Goal: Information Seeking & Learning: Learn about a topic

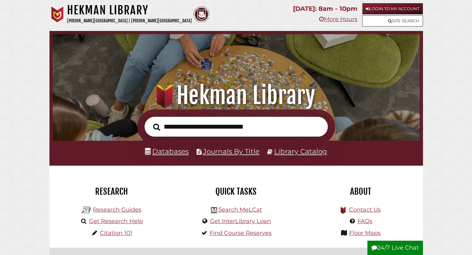
scroll to position [121, 364]
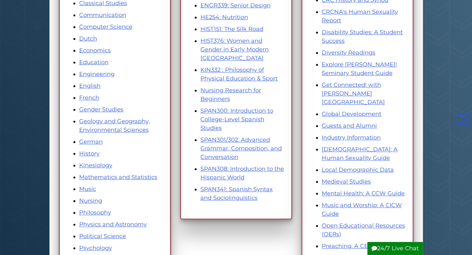
scroll to position [203, 0]
click at [374, 167] on link "Local Demographic Data" at bounding box center [358, 170] width 72 height 7
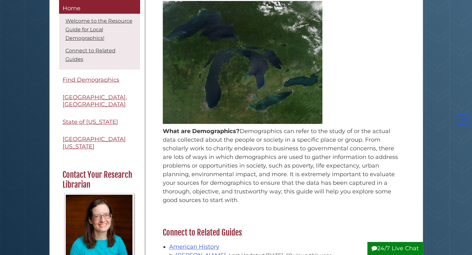
scroll to position [120, 0]
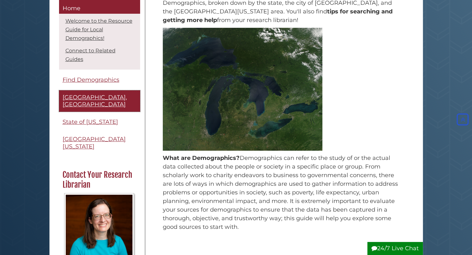
click at [112, 96] on link "[GEOGRAPHIC_DATA], [GEOGRAPHIC_DATA]" at bounding box center [99, 100] width 81 height 21
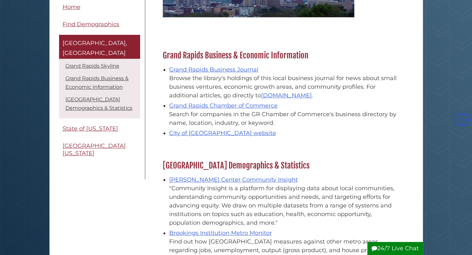
scroll to position [196, 0]
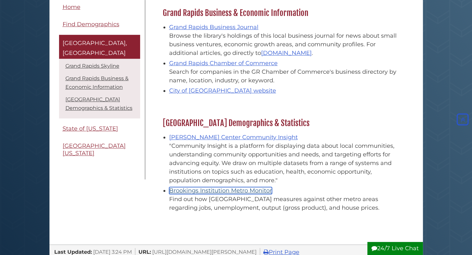
click at [189, 188] on link "Brookings Institution Metro Monitor" at bounding box center [220, 190] width 103 height 7
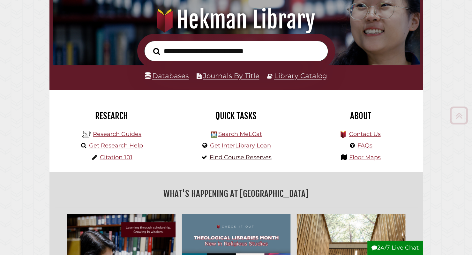
scroll to position [76, 0]
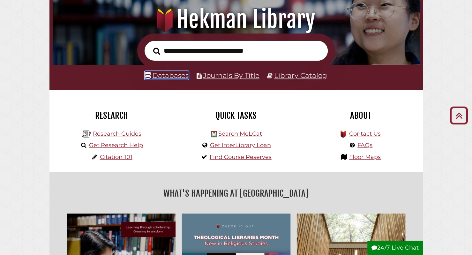
click at [166, 78] on link "Databases" at bounding box center [167, 75] width 44 height 8
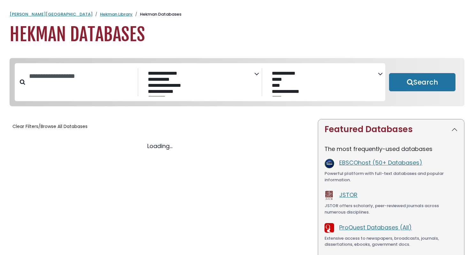
select select "Database Subject Filter"
select select "Database Vendors Filter"
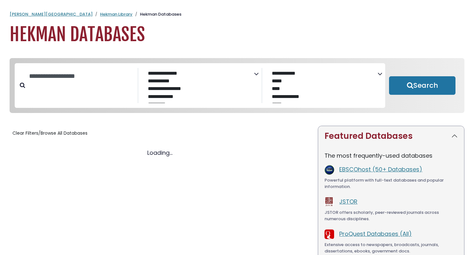
select select "Database Subject Filter"
select select "Database Vendors Filter"
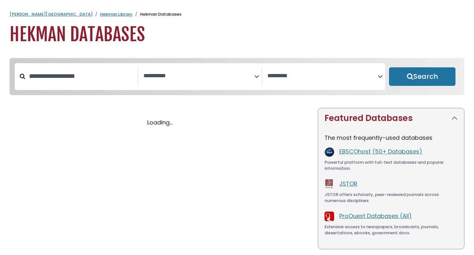
select select "Database Subject Filter"
select select "Database Vendors Filter"
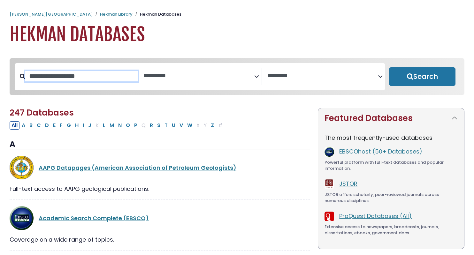
click at [80, 79] on input "Search database by title or keyword" at bounding box center [81, 76] width 112 height 11
type input "********"
click at [389, 67] on button "Search" at bounding box center [422, 76] width 66 height 19
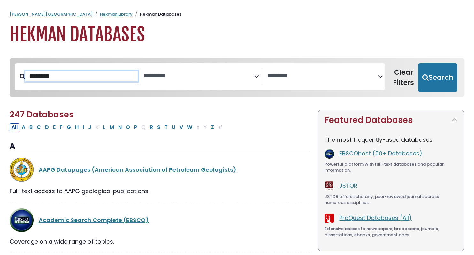
select select "Database Subject Filter"
select select "Database Vendors Filter"
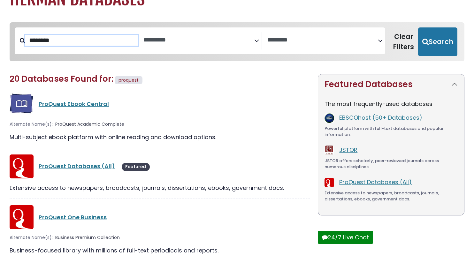
scroll to position [53, 0]
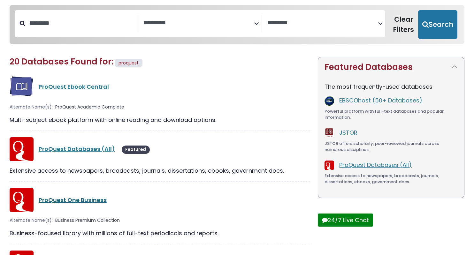
click at [67, 198] on link "ProQuest One Business" at bounding box center [73, 200] width 68 height 8
